Goal: Communication & Community: Connect with others

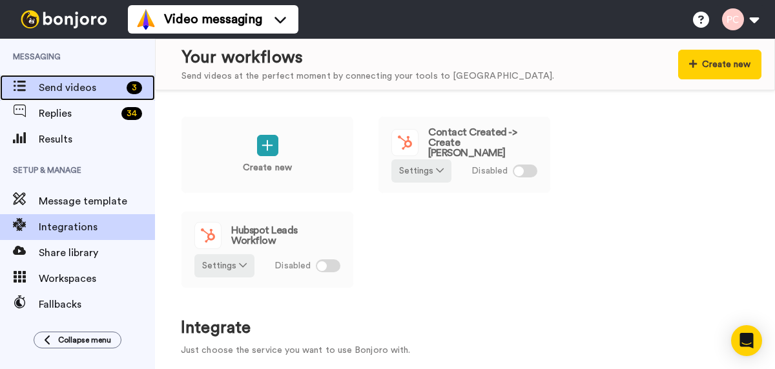
click at [53, 87] on span "Send videos" at bounding box center [80, 88] width 83 height 16
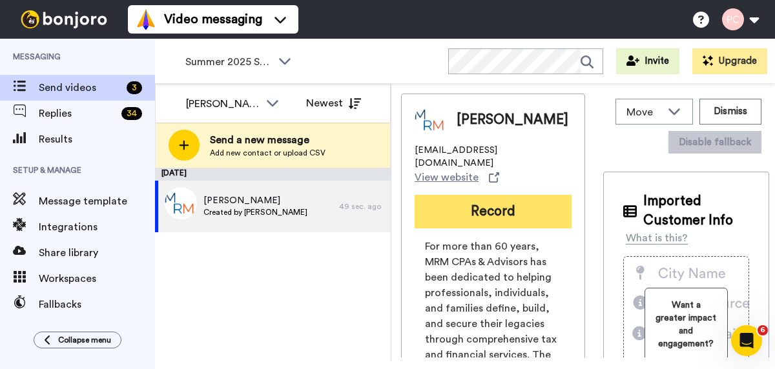
click at [466, 202] on button "Record" at bounding box center [493, 212] width 157 height 34
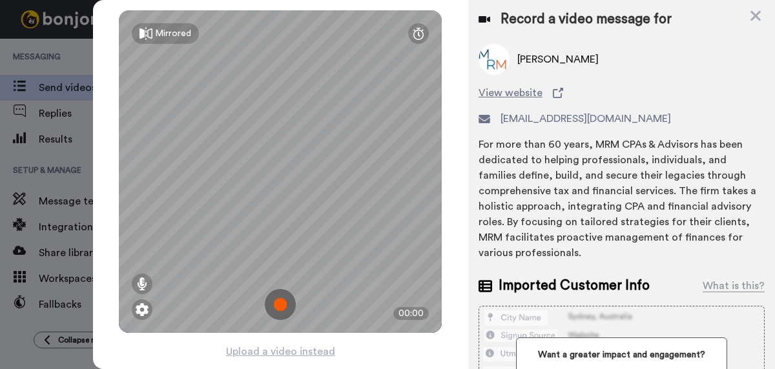
click at [278, 306] on img at bounding box center [280, 304] width 31 height 31
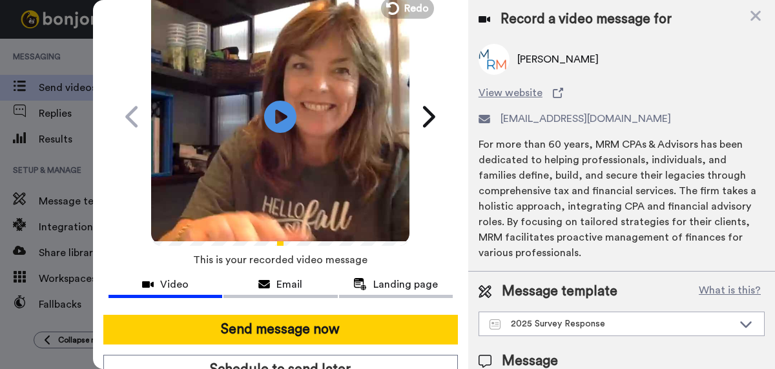
scroll to position [59, 0]
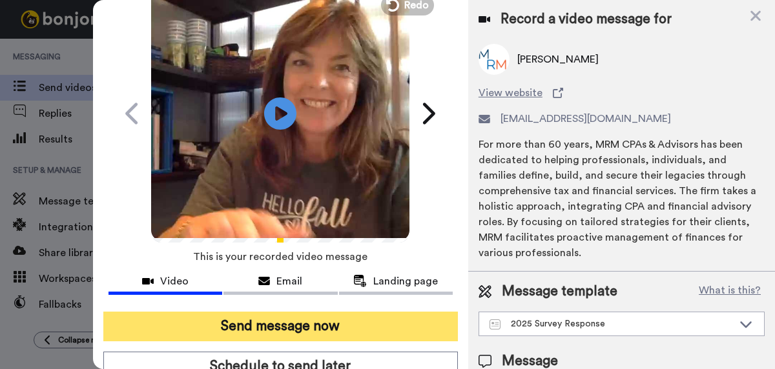
click at [277, 326] on button "Send message now" at bounding box center [280, 327] width 355 height 30
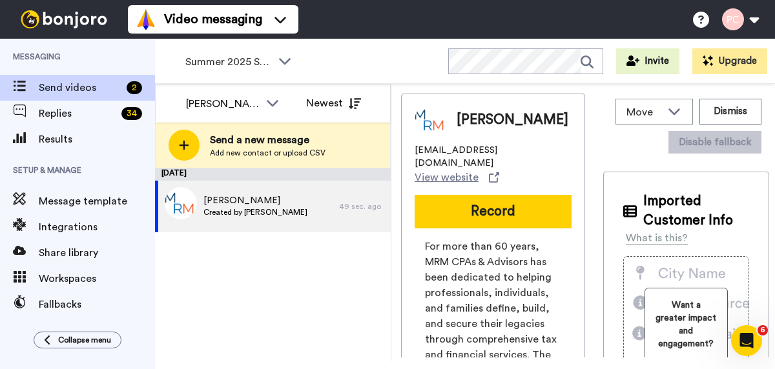
scroll to position [0, 0]
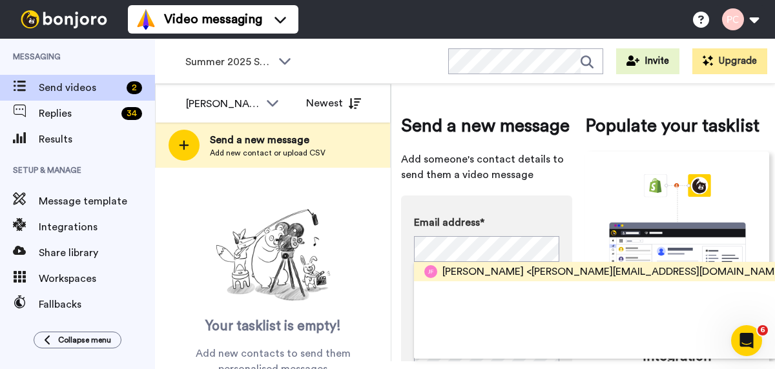
click at [526, 271] on span "<jennifer_funes@outlook.com>" at bounding box center [657, 272] width 262 height 16
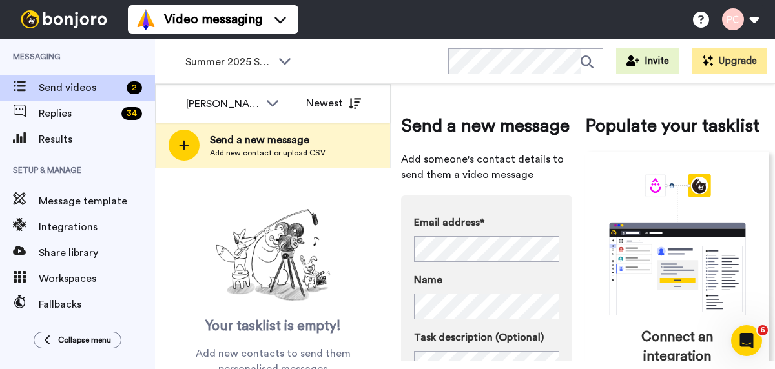
click at [354, 260] on div "Your tasklist is empty! Add new contacts to send them personalised messages" at bounding box center [273, 290] width 236 height 173
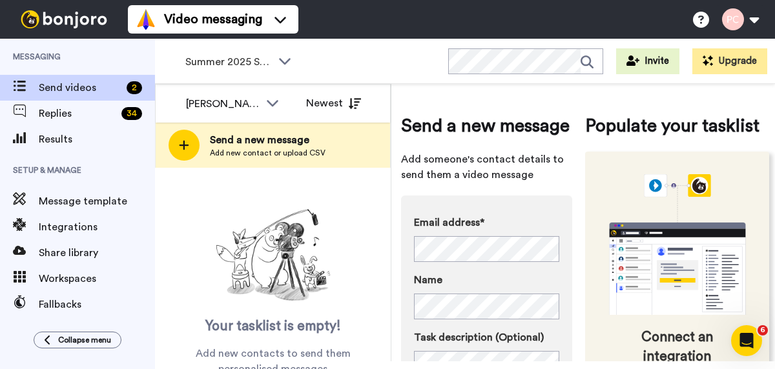
click at [595, 313] on icon "animation" at bounding box center [678, 244] width 194 height 141
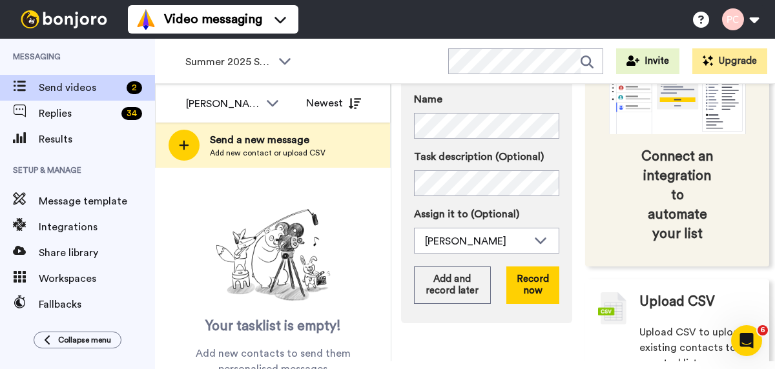
scroll to position [203, 0]
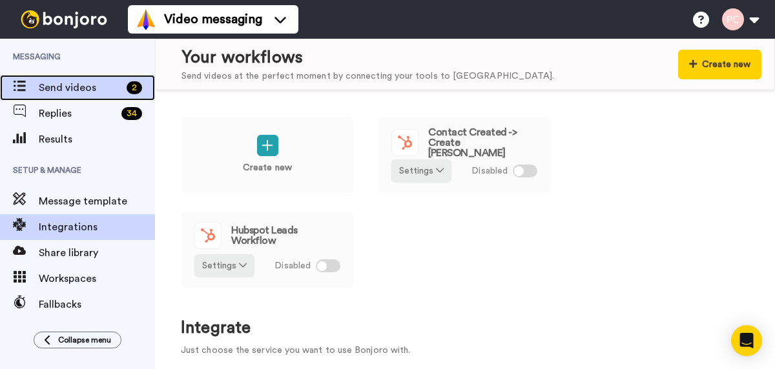
click at [85, 85] on span "Send videos" at bounding box center [80, 88] width 83 height 16
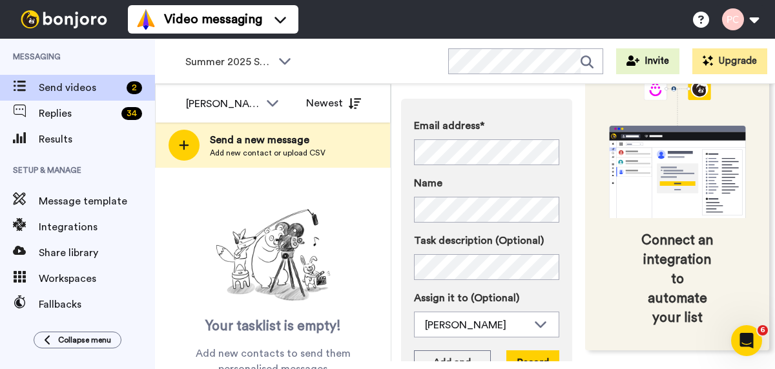
scroll to position [98, 0]
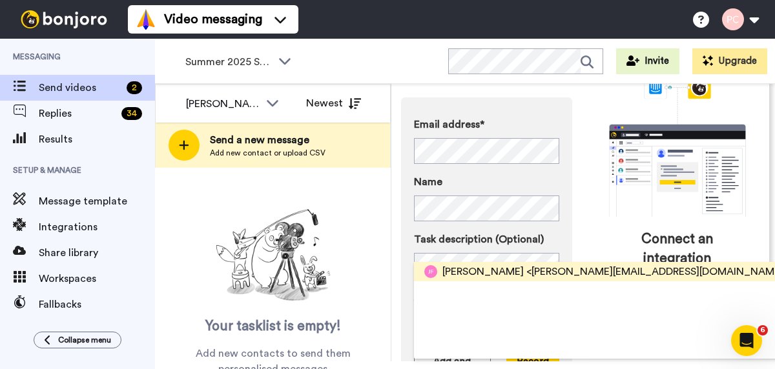
click at [498, 274] on span "Jennifer Funes" at bounding box center [482, 272] width 81 height 16
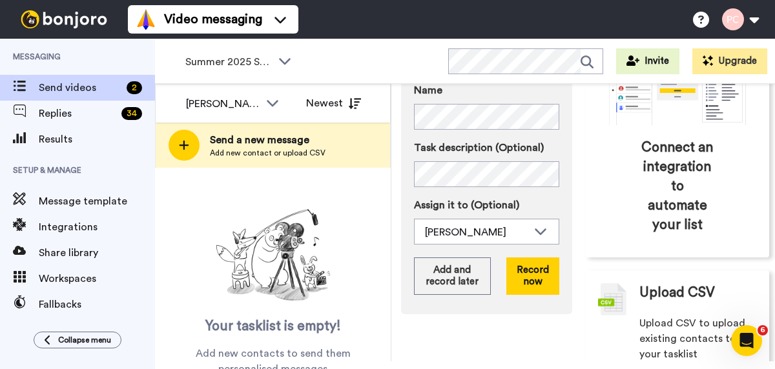
scroll to position [198, 0]
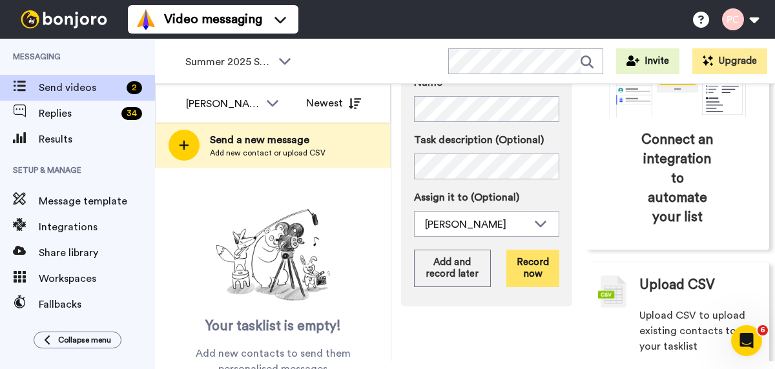
click at [536, 269] on button "Record now" at bounding box center [532, 268] width 53 height 37
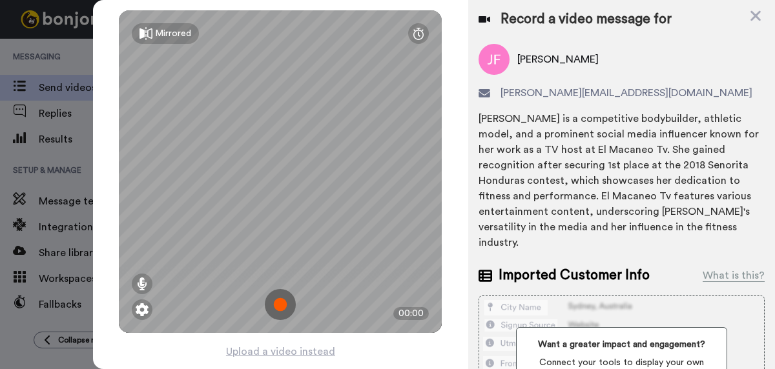
click at [277, 311] on img at bounding box center [280, 304] width 31 height 31
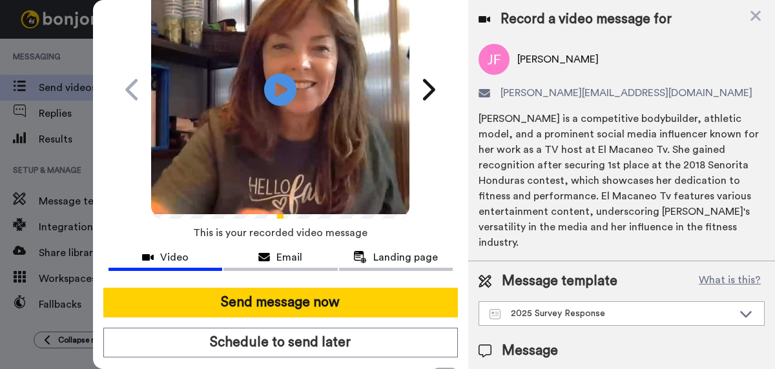
scroll to position [86, 0]
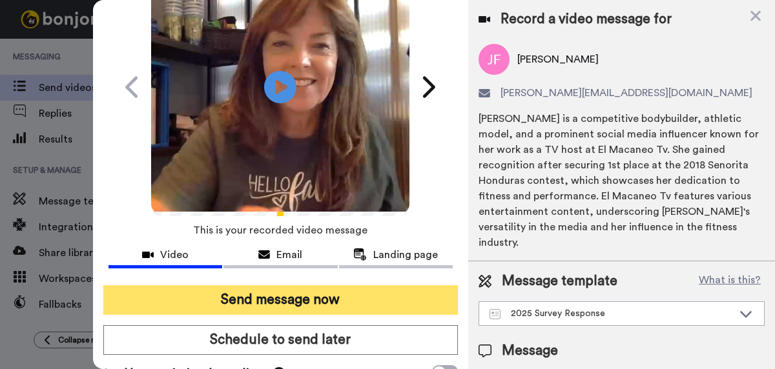
click at [313, 305] on button "Send message now" at bounding box center [280, 301] width 355 height 30
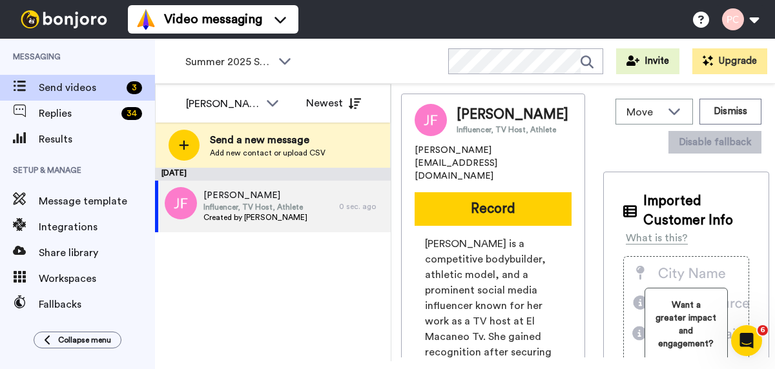
scroll to position [0, 0]
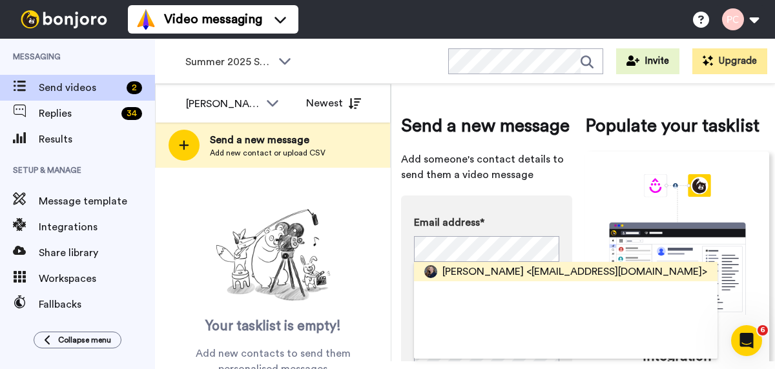
click at [454, 273] on span "Dina Tom" at bounding box center [482, 272] width 81 height 16
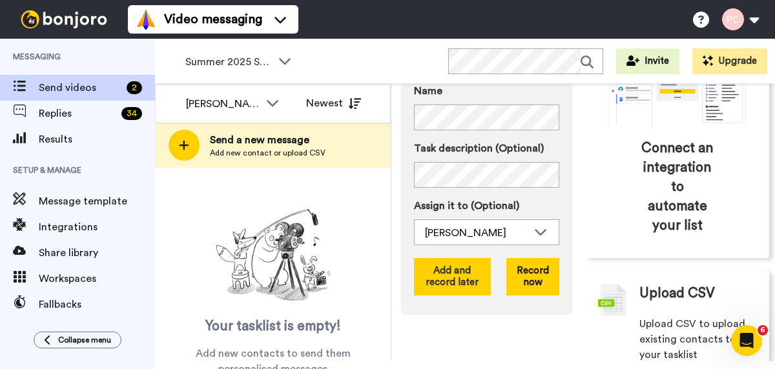
scroll to position [191, 0]
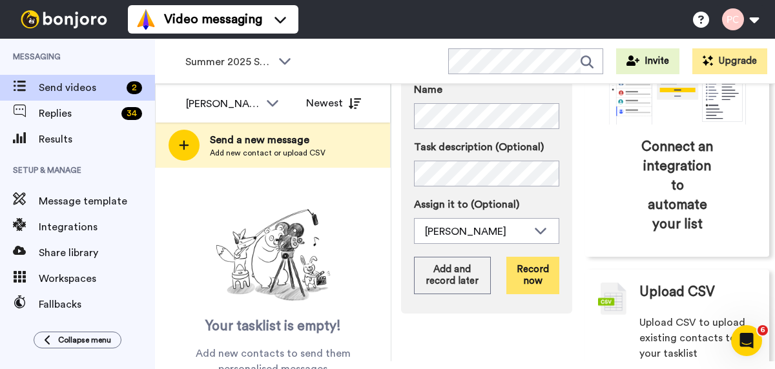
click at [534, 273] on button "Record now" at bounding box center [532, 275] width 53 height 37
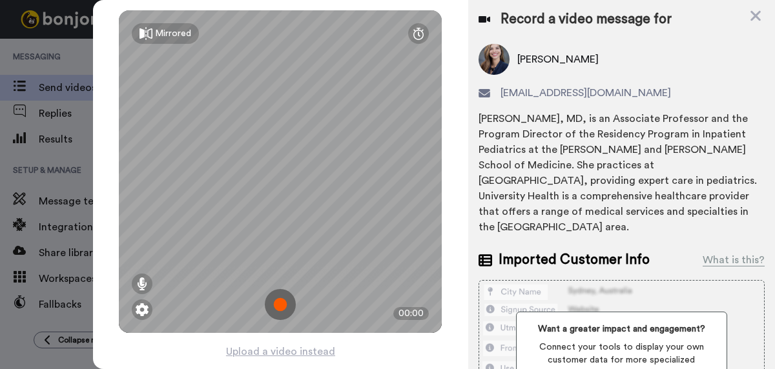
click at [284, 306] on img at bounding box center [280, 304] width 31 height 31
click at [284, 305] on img at bounding box center [280, 304] width 31 height 31
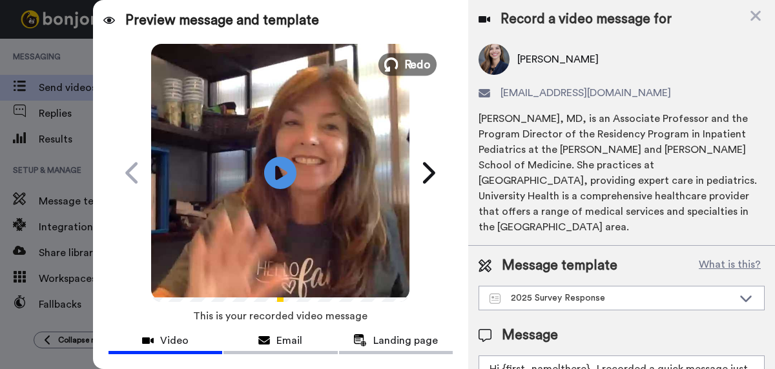
click at [413, 65] on span "Redo" at bounding box center [417, 64] width 27 height 17
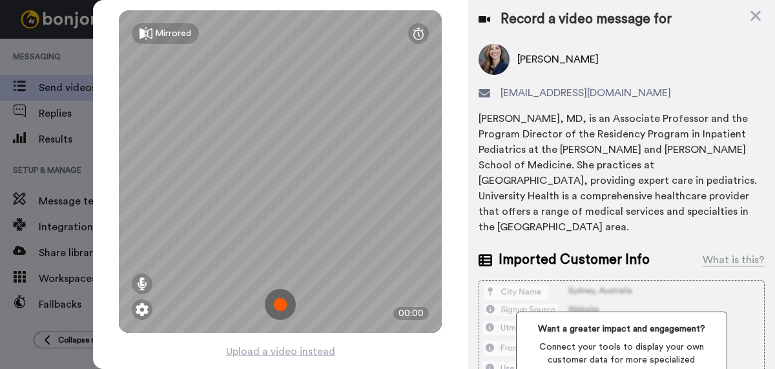
click at [280, 302] on img at bounding box center [280, 304] width 31 height 31
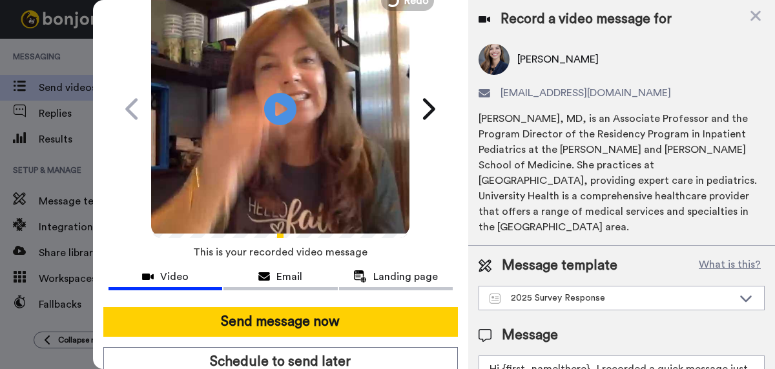
scroll to position [67, 0]
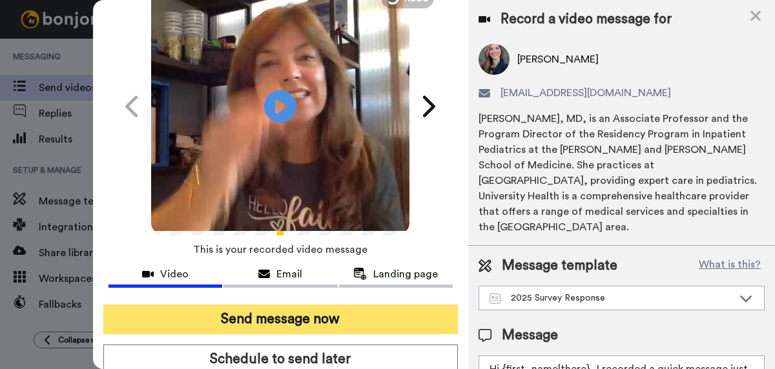
click at [282, 321] on button "Send message now" at bounding box center [280, 320] width 355 height 30
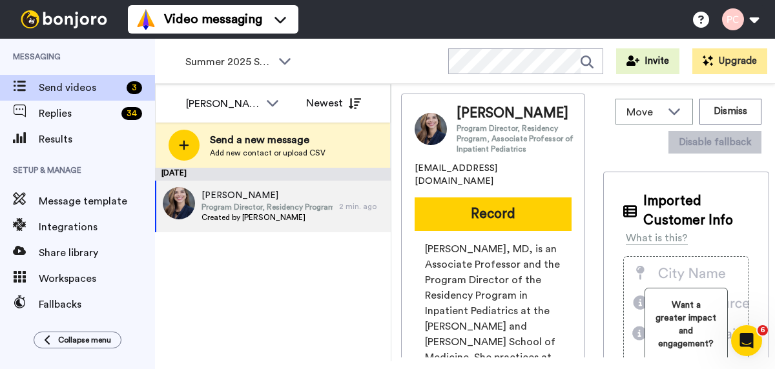
scroll to position [0, 0]
